Goal: Navigation & Orientation: Find specific page/section

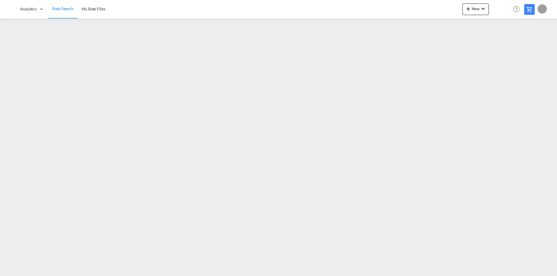
click at [69, 13] on link "Rate Search" at bounding box center [62, 9] width 29 height 19
click at [93, 6] on link "My Rate Files" at bounding box center [93, 9] width 32 height 19
click at [60, 8] on span "Rate Search" at bounding box center [62, 8] width 21 height 5
